Goal: Information Seeking & Learning: Learn about a topic

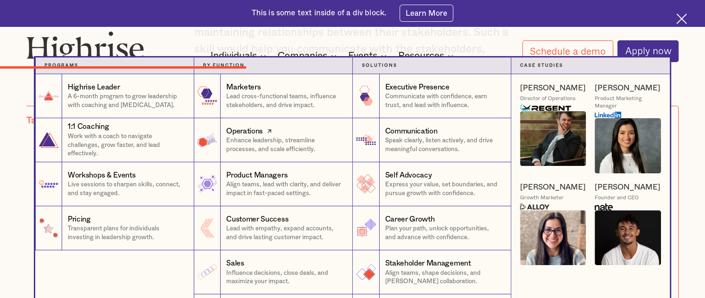
scroll to position [4313, 0]
click at [696, 239] on nav "Programs 1 Highrise Leader A 6-month program to grow leadership with coaching a…" at bounding box center [352, 197] width 705 height 281
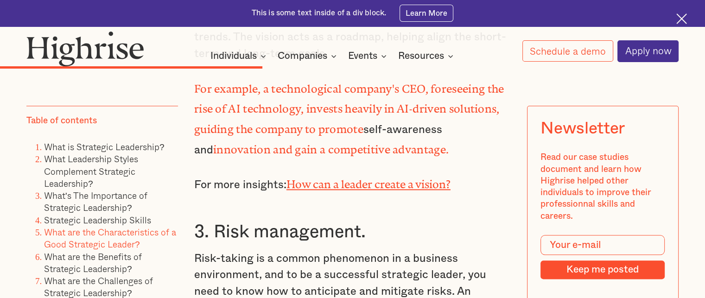
scroll to position [4577, 0]
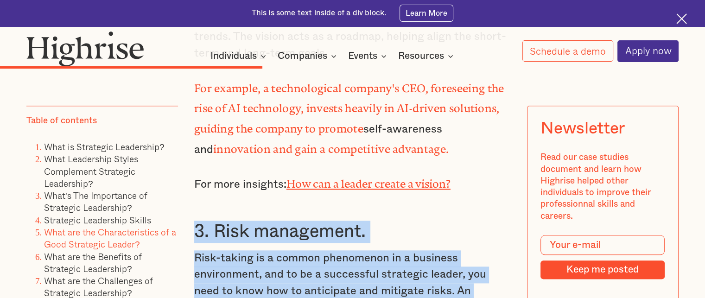
drag, startPoint x: 195, startPoint y: 106, endPoint x: 485, endPoint y: 197, distance: 304.6
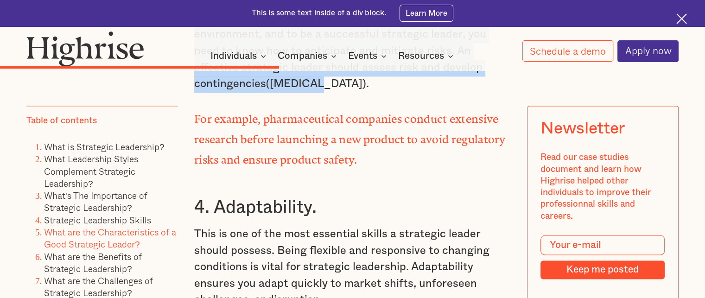
scroll to position [4799, 0]
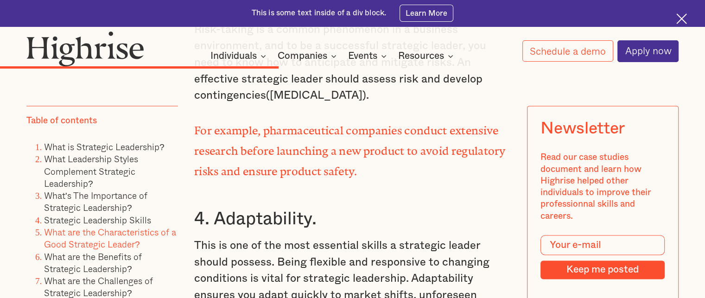
scroll to position [4804, 0]
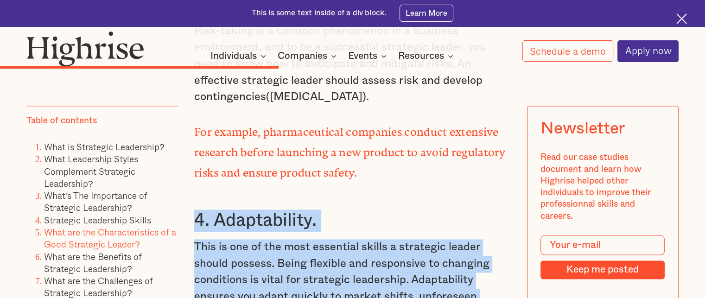
drag, startPoint x: 195, startPoint y: 87, endPoint x: 482, endPoint y: 250, distance: 330.2
click at [482, 250] on div "Strategic Leadership Skills Strategic leadership requires specific skills and a…" at bounding box center [352, 216] width 317 height 2522
copy div "4. Adaptability. This is one of the most essential skills a strategic leader sh…"
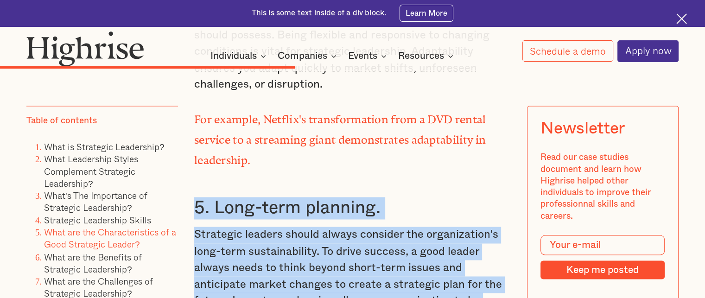
scroll to position [5037, 0]
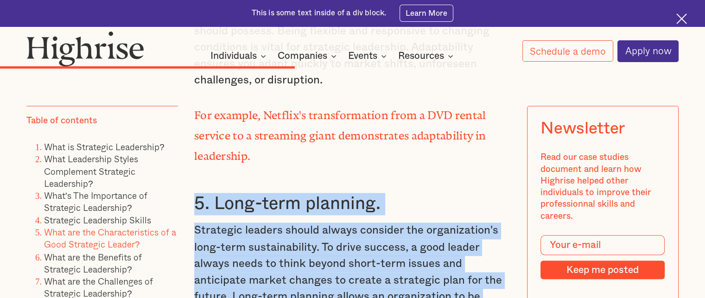
drag, startPoint x: 187, startPoint y: 120, endPoint x: 497, endPoint y: 260, distance: 340.2
copy div "5. Long-term planning. Strategic leaders should always consider the organizatio…"
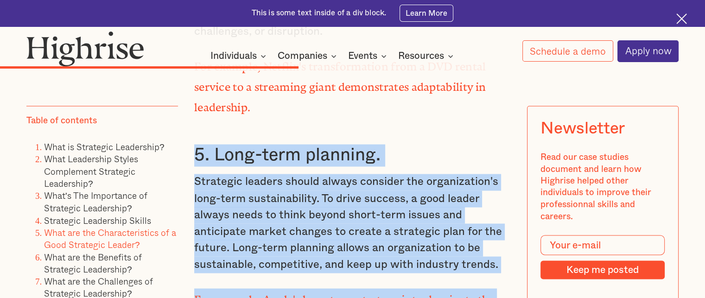
scroll to position [5258, 0]
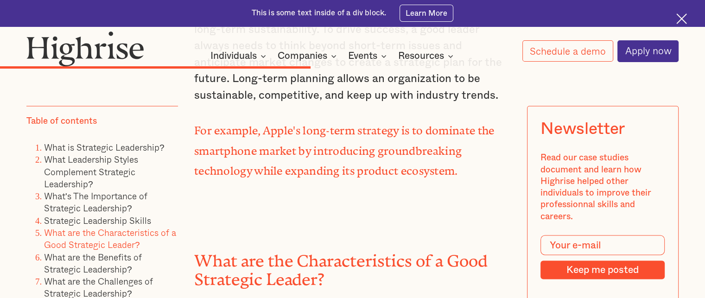
scroll to position [5254, 0]
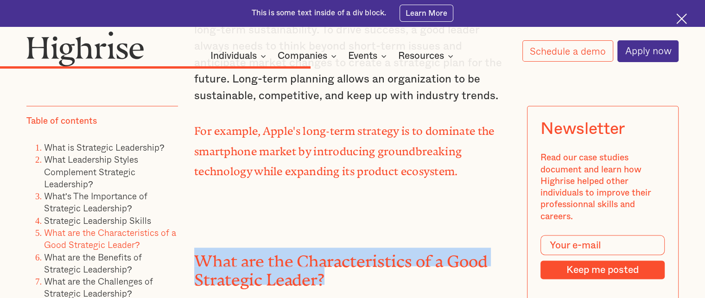
drag, startPoint x: 196, startPoint y: 111, endPoint x: 328, endPoint y: 137, distance: 134.7
click at [328, 248] on h2 "What are the Characteristics of a Good Strategic Leader?" at bounding box center [352, 267] width 317 height 38
copy h2 "What are the Characteristics of a Good Strategic Leader?"
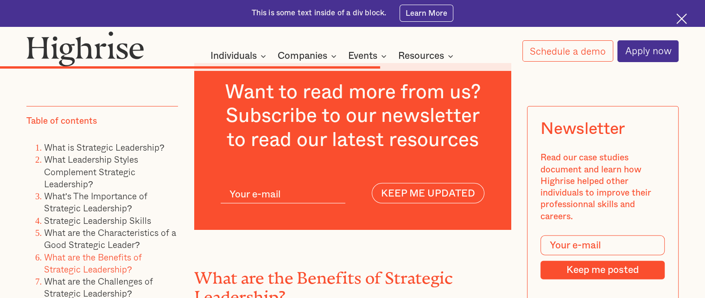
scroll to position [6240, 0]
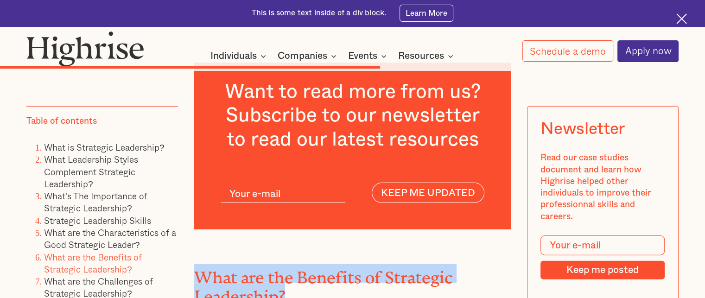
drag, startPoint x: 196, startPoint y: 133, endPoint x: 289, endPoint y: 157, distance: 96.8
click at [289, 264] on h2 "What are the Benefits of Strategic Leadership?" at bounding box center [352, 283] width 317 height 38
copy h2 "What are the Benefits of Strategic Leadership?"
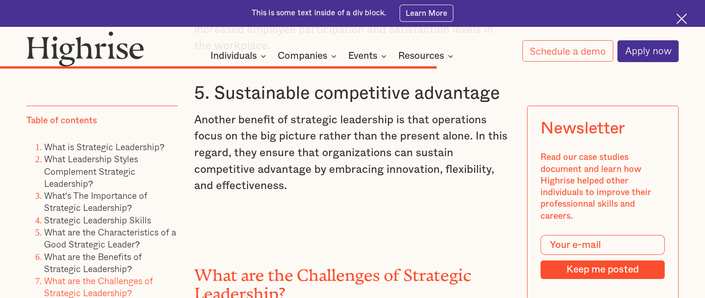
scroll to position [7019, 0]
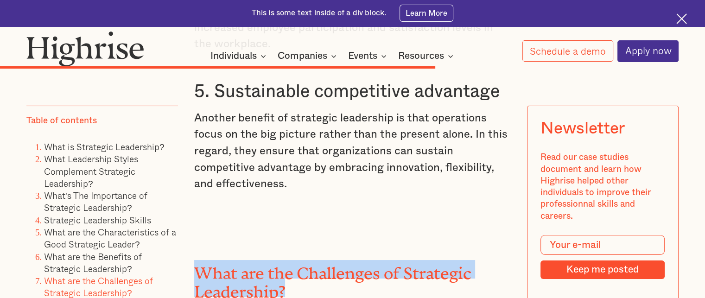
drag, startPoint x: 189, startPoint y: 132, endPoint x: 286, endPoint y: 152, distance: 98.9
copy h2 "What are the Challenges of Strategic Leadership?"
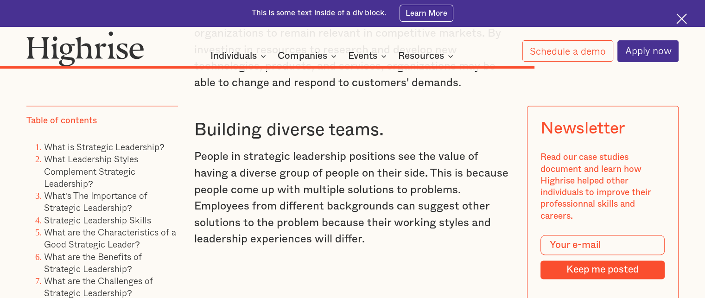
scroll to position [8419, 0]
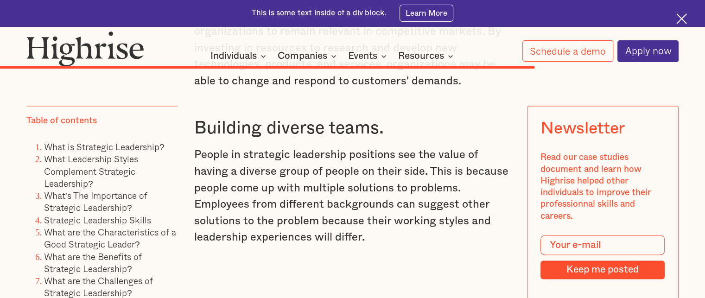
drag, startPoint x: 193, startPoint y: 197, endPoint x: 292, endPoint y: 222, distance: 102.7
copy h2 "What is the future of Strategic Leadership?"
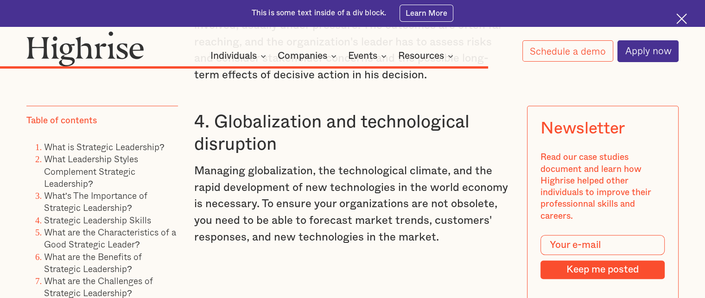
scroll to position [7758, 0]
drag, startPoint x: 194, startPoint y: 194, endPoint x: 470, endPoint y: 198, distance: 275.3
copy h2 "Strategic Leadership and Innovation"
